Goal: Find specific fact: Find specific fact

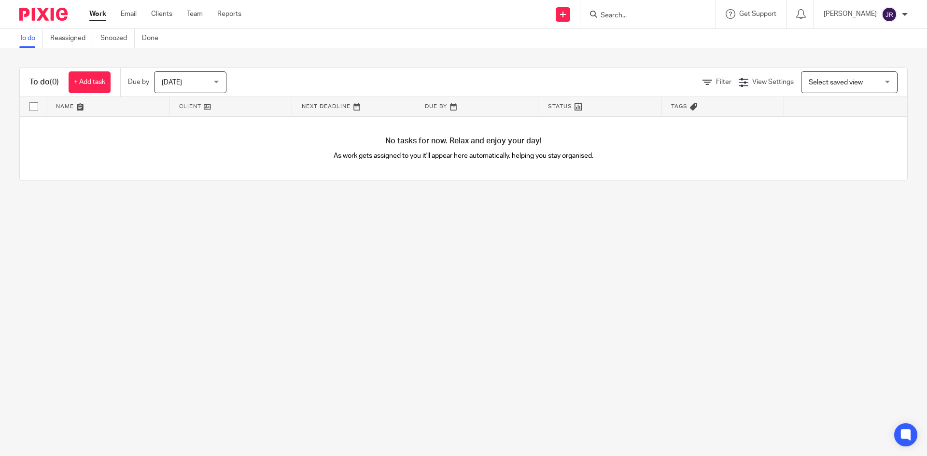
click at [645, 12] on input "Search" at bounding box center [642, 16] width 87 height 9
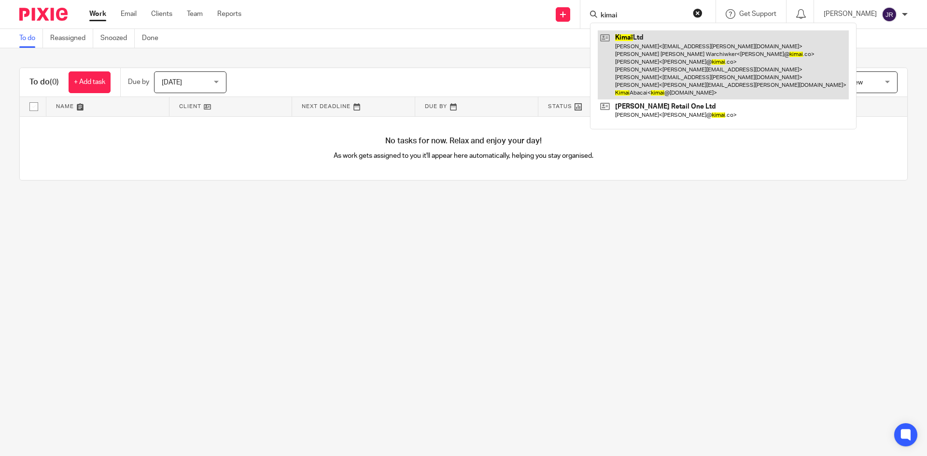
type input "kimai"
click at [645, 58] on link at bounding box center [722, 64] width 251 height 69
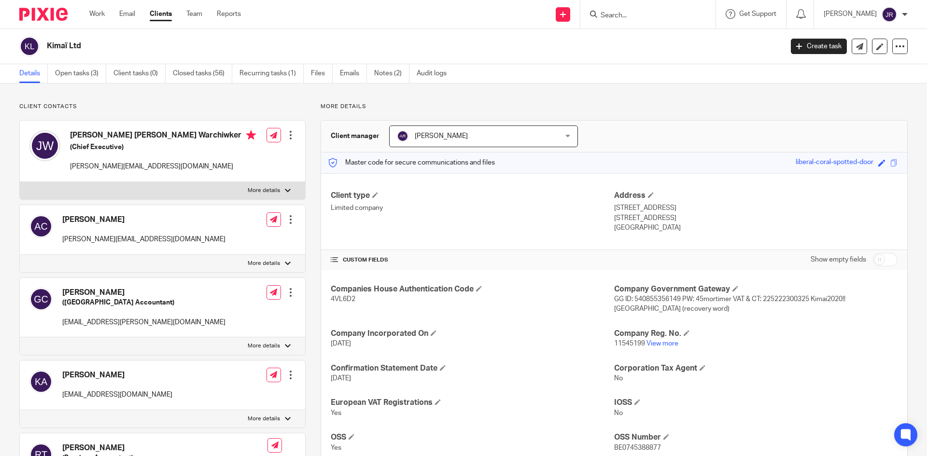
click at [624, 6] on div at bounding box center [647, 14] width 135 height 28
click at [391, 75] on link "Notes (2)" at bounding box center [391, 73] width 35 height 19
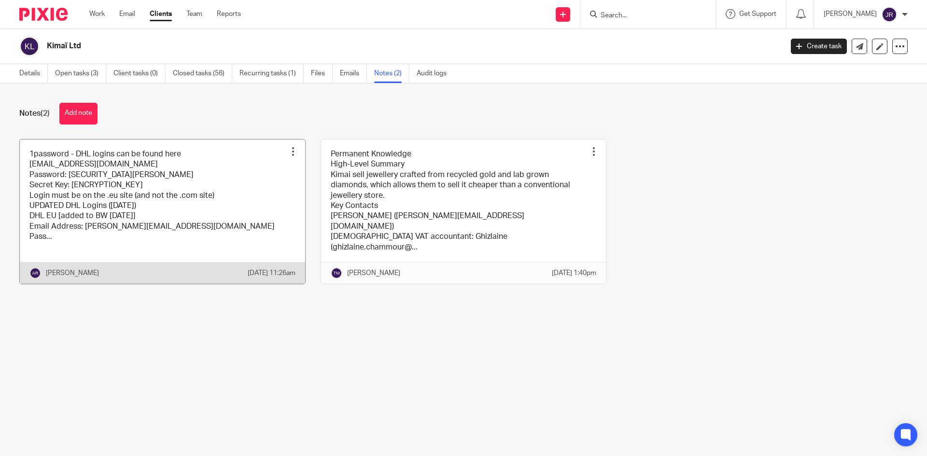
click at [185, 198] on link at bounding box center [162, 211] width 285 height 144
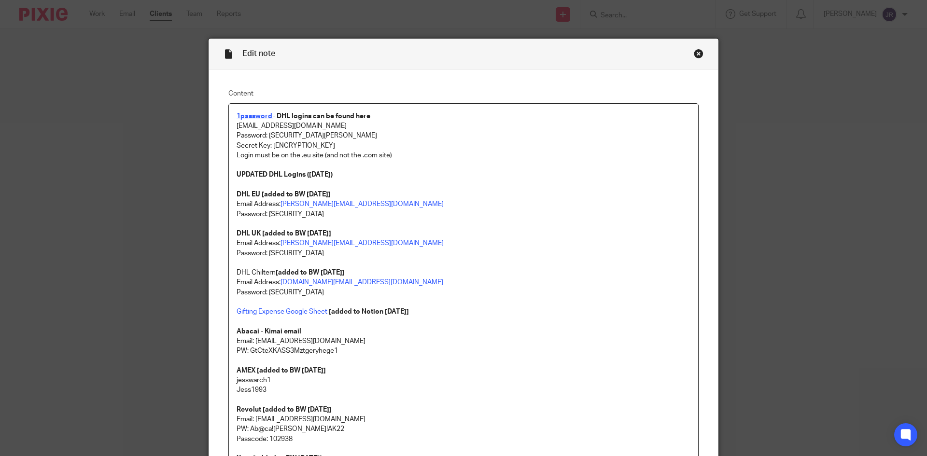
click at [252, 118] on strong "1password" at bounding box center [254, 116] width 36 height 7
click at [254, 117] on strong "1password" at bounding box center [254, 116] width 36 height 7
click at [269, 143] on link "https://my.1password.eu/signin?a=new" at bounding box center [297, 146] width 69 height 10
drag, startPoint x: 467, startPoint y: 212, endPoint x: 461, endPoint y: 203, distance: 11.3
click at [467, 212] on p "Password: dbe@duk0ujd3RCF*yju" at bounding box center [463, 214] width 454 height 10
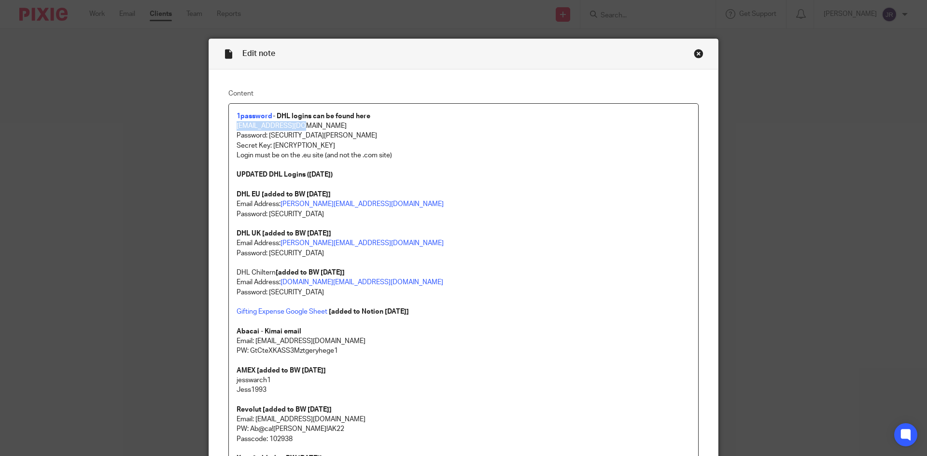
drag, startPoint x: 310, startPoint y: 123, endPoint x: 233, endPoint y: 127, distance: 76.9
click at [236, 127] on p "kimai@abacai.co.uk" at bounding box center [463, 126] width 454 height 10
copy p "kimai@abacai.co.uk"
drag, startPoint x: 323, startPoint y: 133, endPoint x: 266, endPoint y: 137, distance: 57.0
click at [266, 137] on p "Password: Ab@ca!Kima!AK22" at bounding box center [463, 136] width 454 height 10
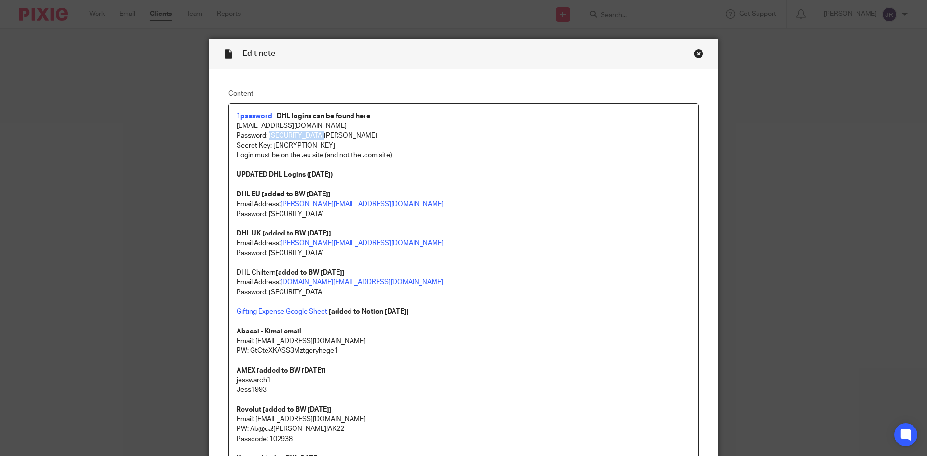
copy p "Ab@ca!Kima!AK22"
